Goal: Check status: Check status

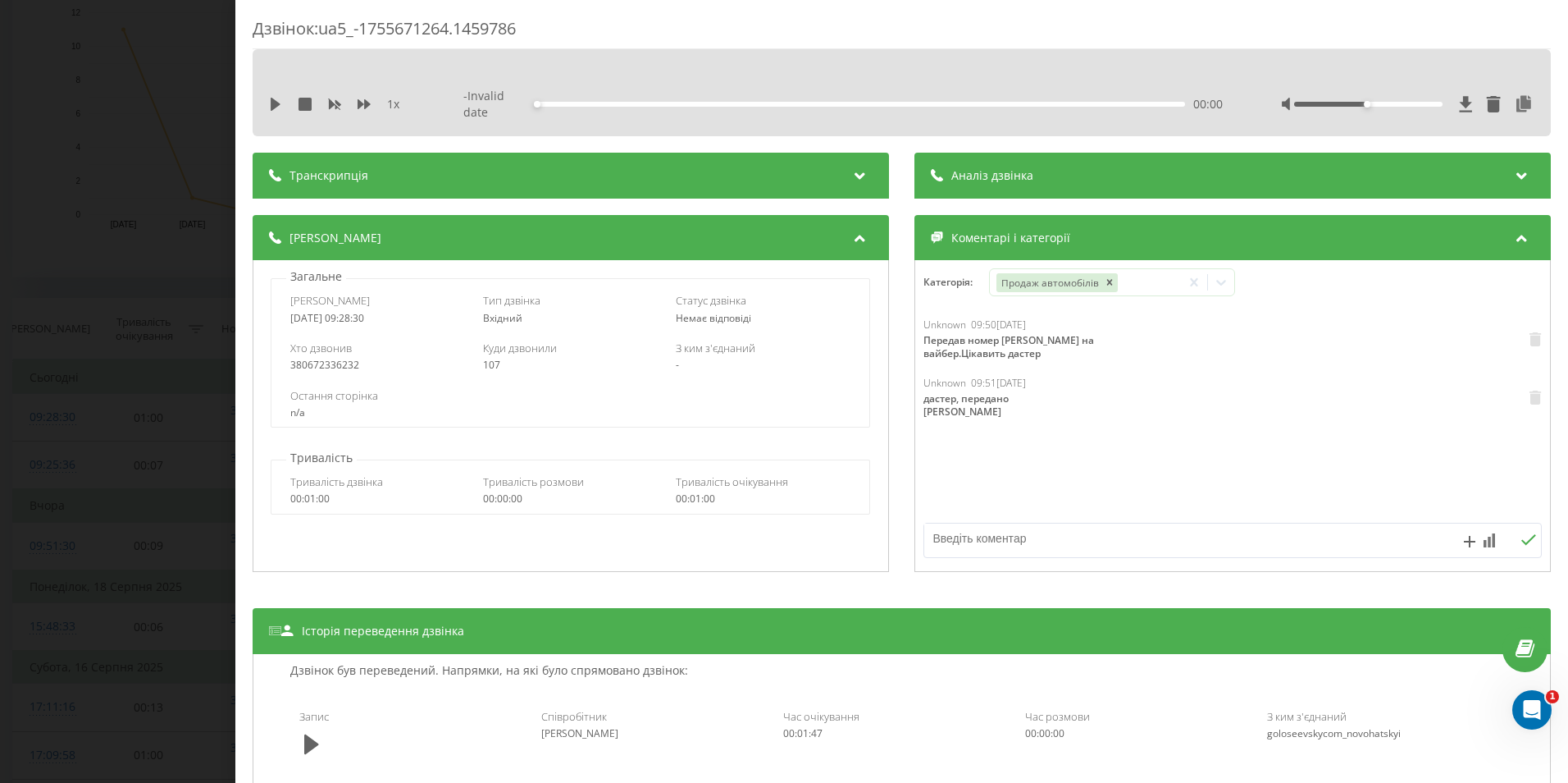
click at [143, 395] on div "Дзвінок : ua5_-1755671264.1459786 1 x - Invalid date 00:00 00:00 Транскрипція Д…" at bounding box center [784, 392] width 1568 height 783
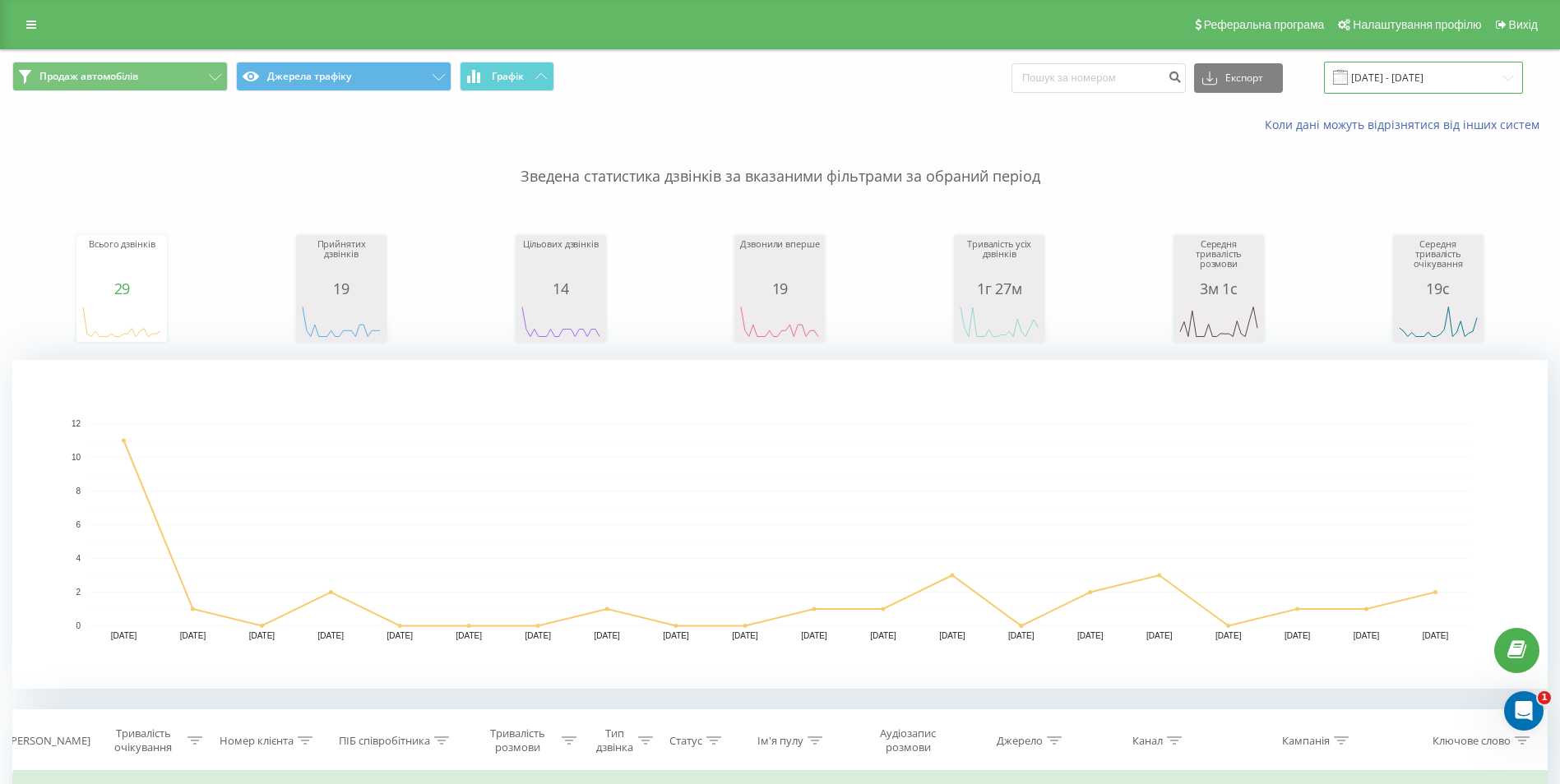
click at [1415, 72] on input "01.08.2025 - 20.08.2025" at bounding box center [1422, 78] width 199 height 32
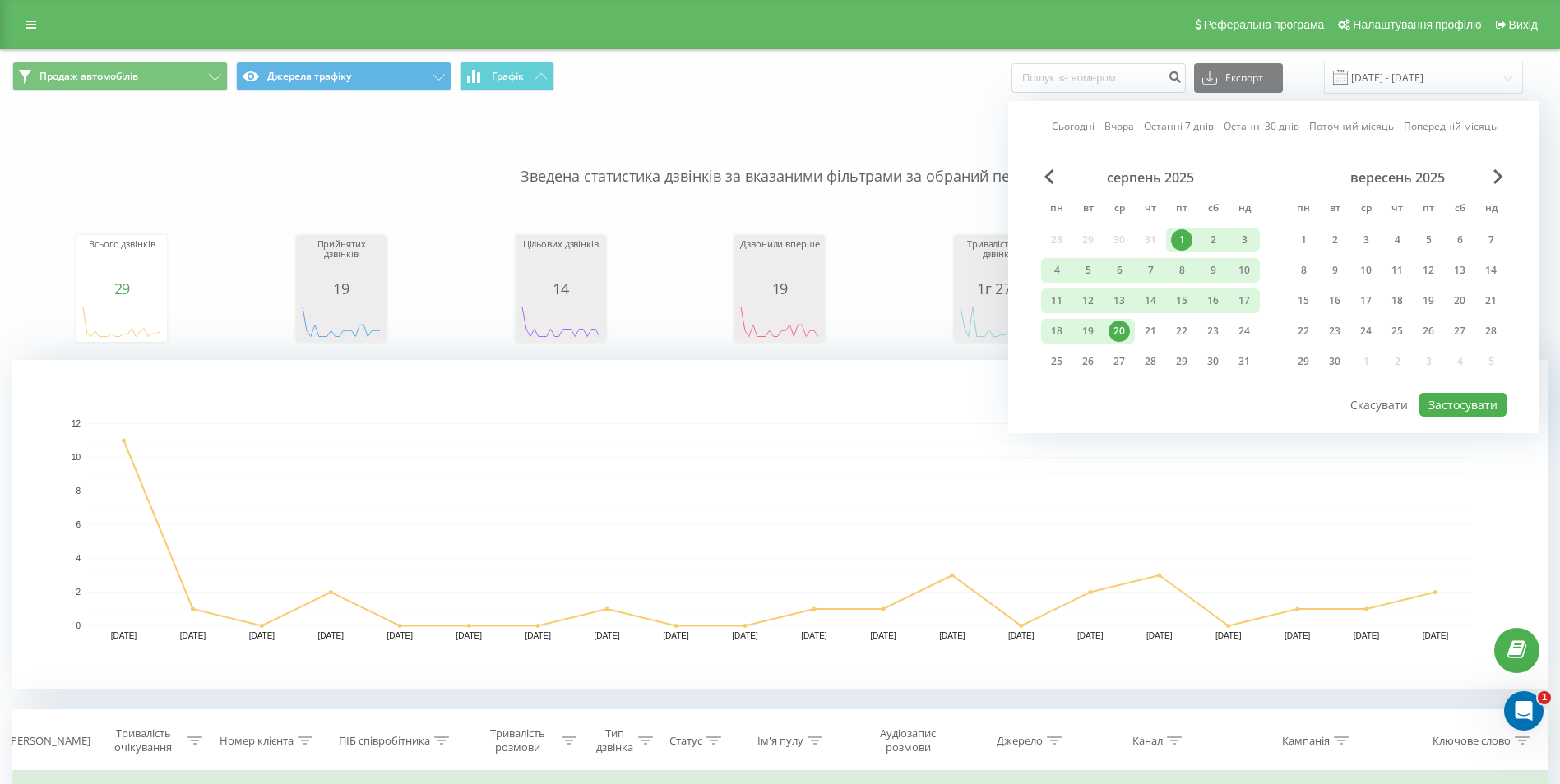
click at [1182, 233] on div "1" at bounding box center [1181, 239] width 21 height 21
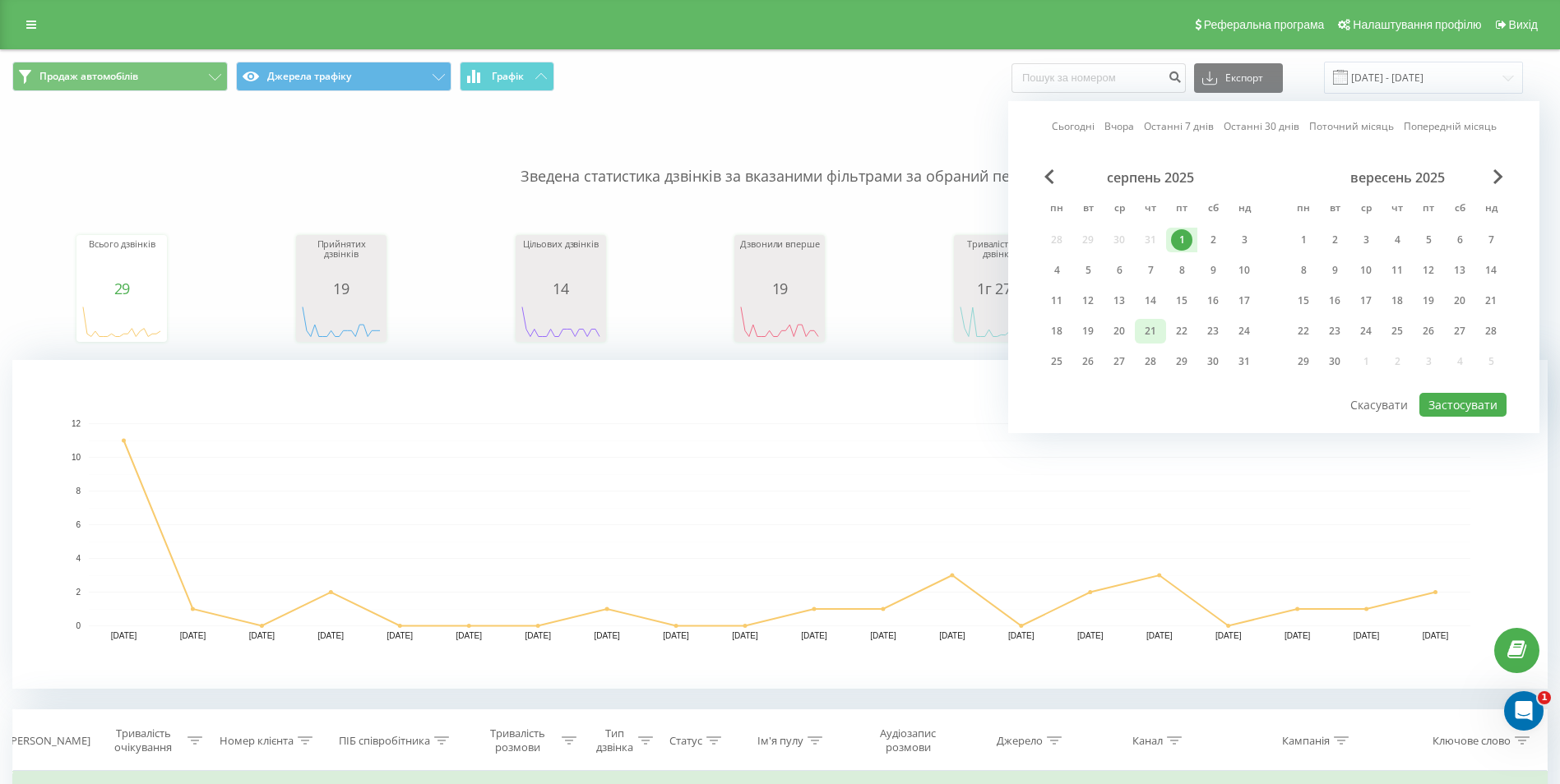
click at [1154, 322] on div "21" at bounding box center [1150, 330] width 21 height 21
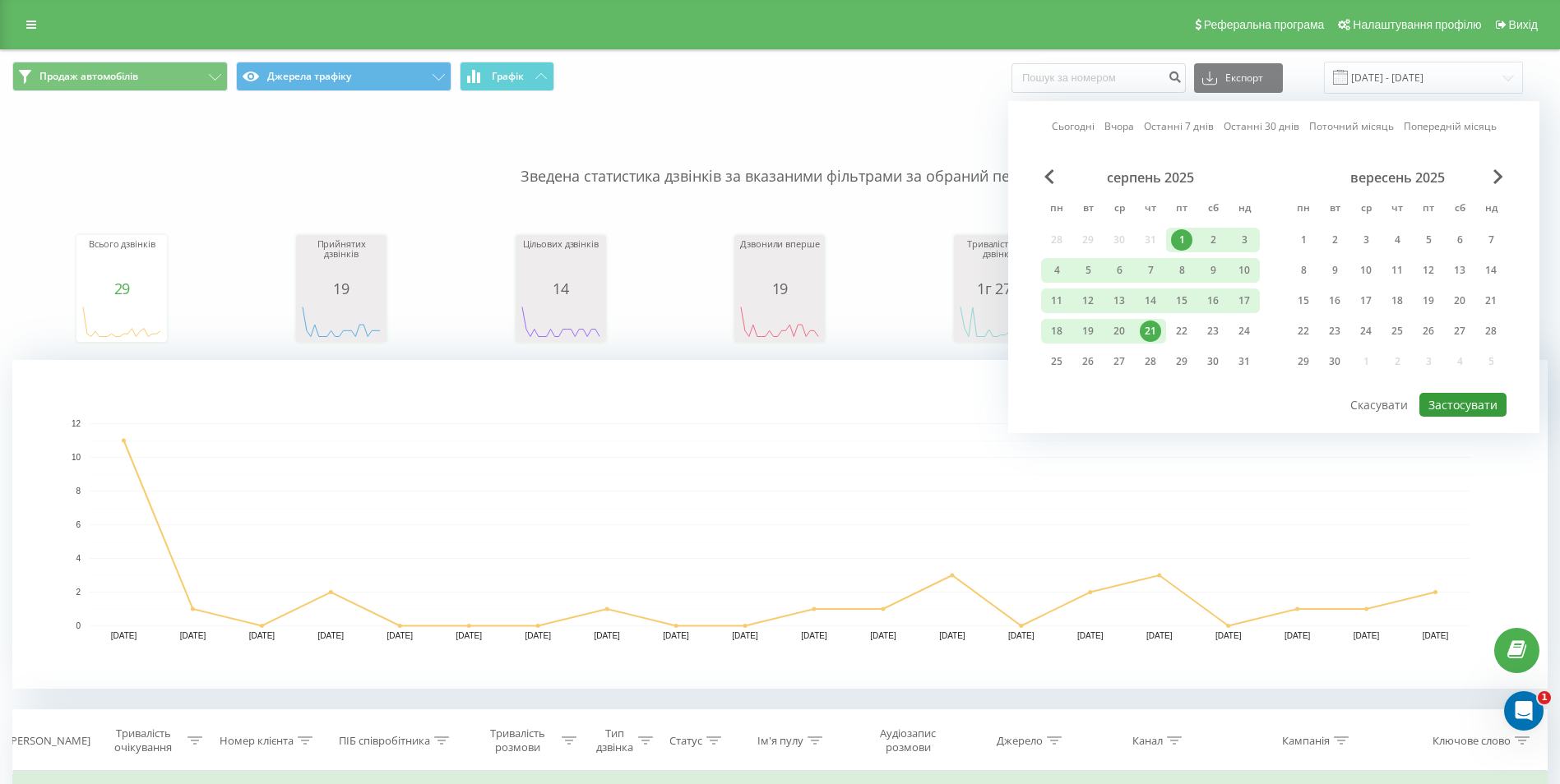
click at [1469, 404] on button "Застосувати" at bounding box center [1462, 405] width 87 height 24
type input "[DATE] - [DATE]"
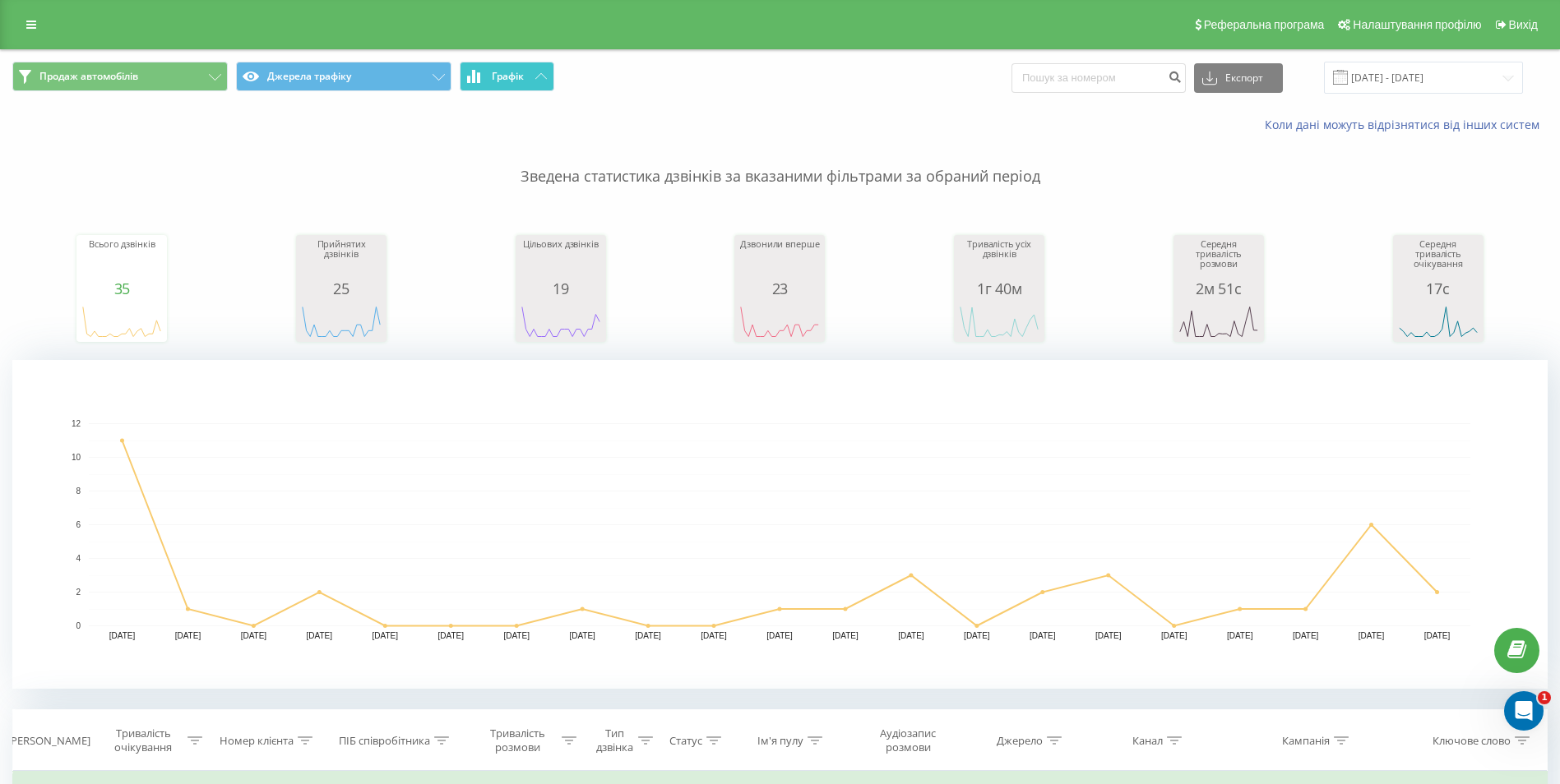
click at [543, 78] on icon at bounding box center [541, 76] width 12 height 6
